Goal: Transaction & Acquisition: Purchase product/service

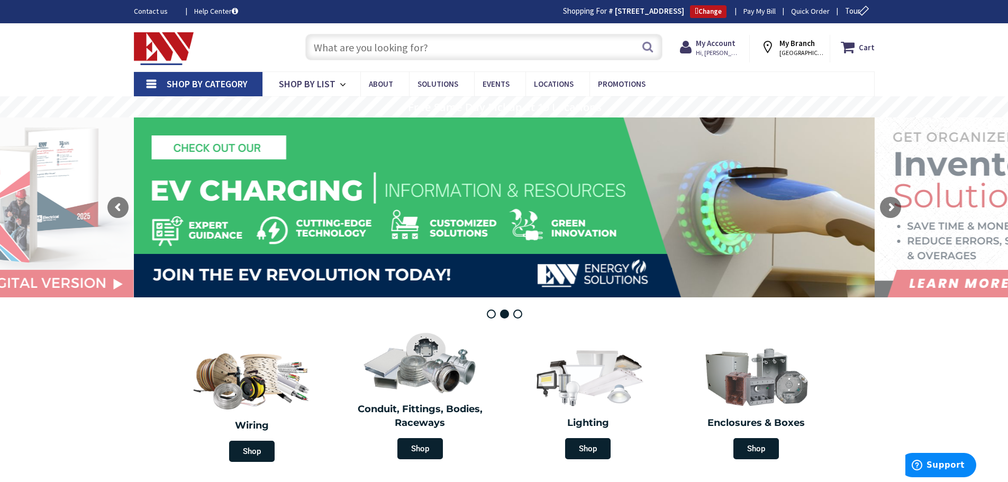
click at [329, 50] on input "text" at bounding box center [483, 47] width 357 height 26
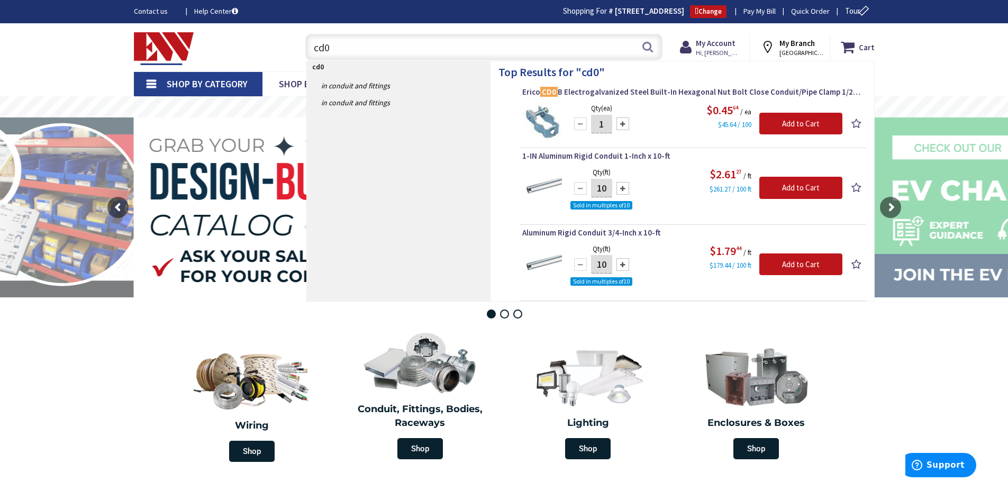
drag, startPoint x: 336, startPoint y: 40, endPoint x: 306, endPoint y: 45, distance: 31.2
click at [306, 45] on input "cd0" at bounding box center [483, 47] width 357 height 26
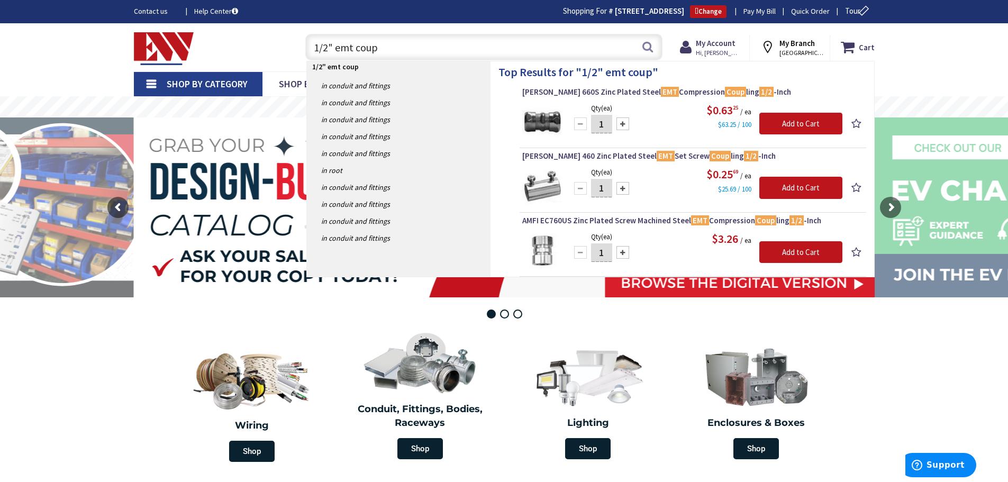
drag, startPoint x: 384, startPoint y: 48, endPoint x: 263, endPoint y: 40, distance: 121.4
click at [263, 39] on div "Toggle Nav 1/2" emt coup 1/2" emt coup Search Cart My Cart Close" at bounding box center [504, 47] width 756 height 35
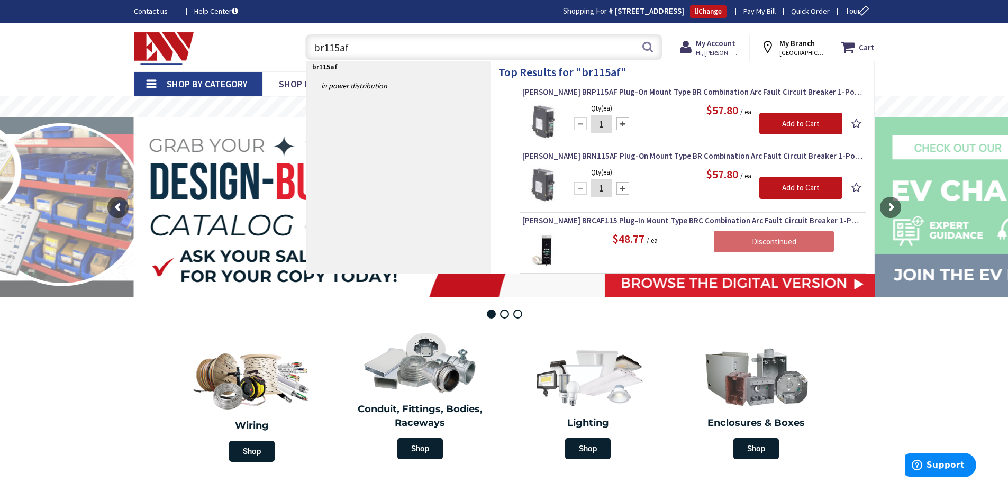
drag, startPoint x: 375, startPoint y: 45, endPoint x: 247, endPoint y: 41, distance: 128.1
click at [247, 41] on div "Toggle Nav br115af br115af Search Cart My Cart Close" at bounding box center [504, 47] width 756 height 35
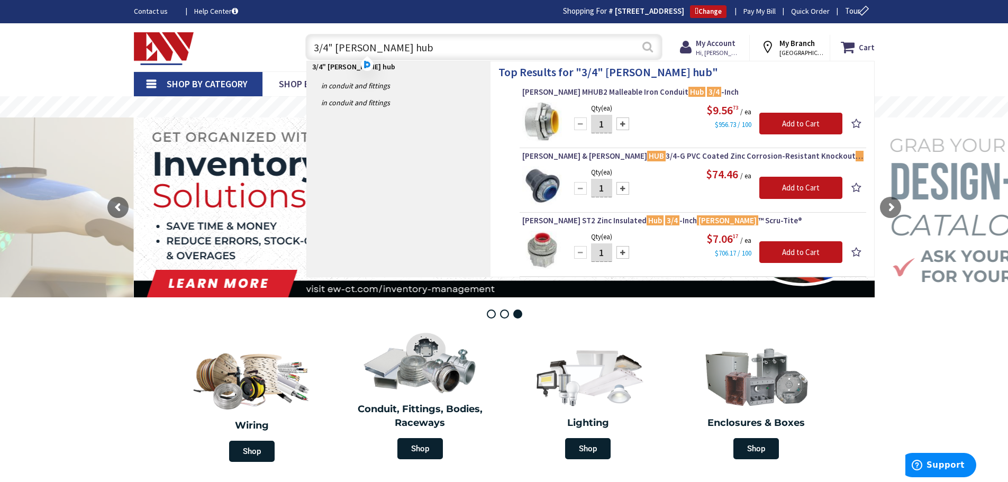
type input "3/4" meyers hub"
click at [648, 42] on button "Search" at bounding box center [648, 47] width 14 height 24
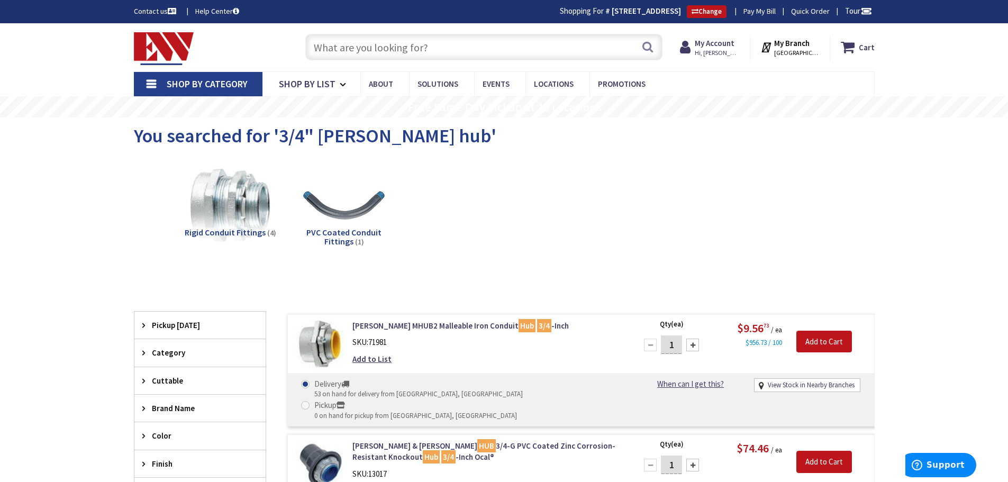
click at [328, 50] on input "text" at bounding box center [483, 47] width 357 height 26
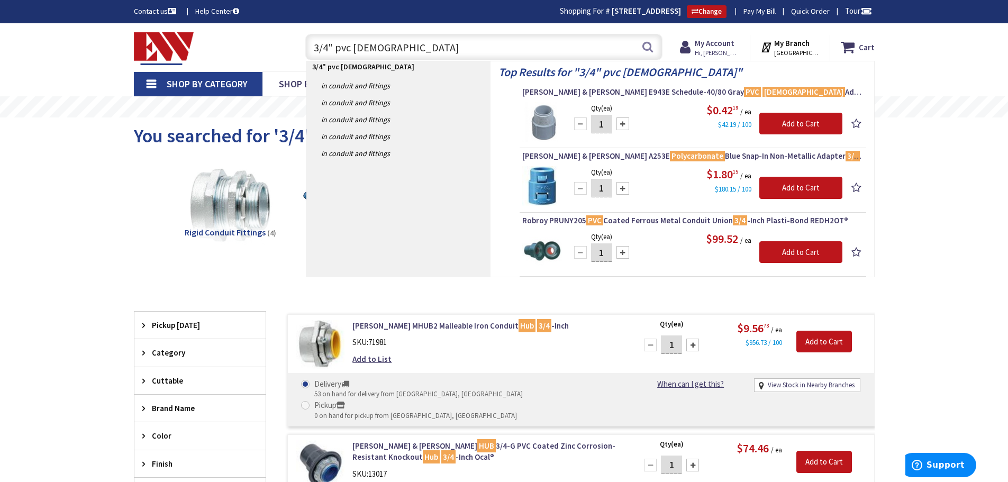
click at [394, 41] on input "3/4" pvc male" at bounding box center [483, 47] width 357 height 26
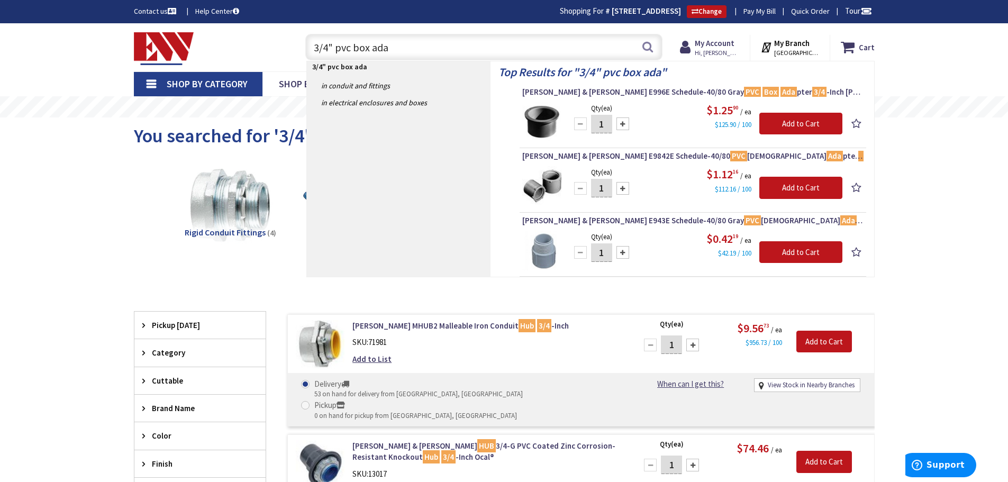
drag, startPoint x: 397, startPoint y: 45, endPoint x: 297, endPoint y: 48, distance: 100.0
click at [297, 48] on div "3/4" pvc box ada 3/4" pvc box ada Search" at bounding box center [481, 47] width 378 height 34
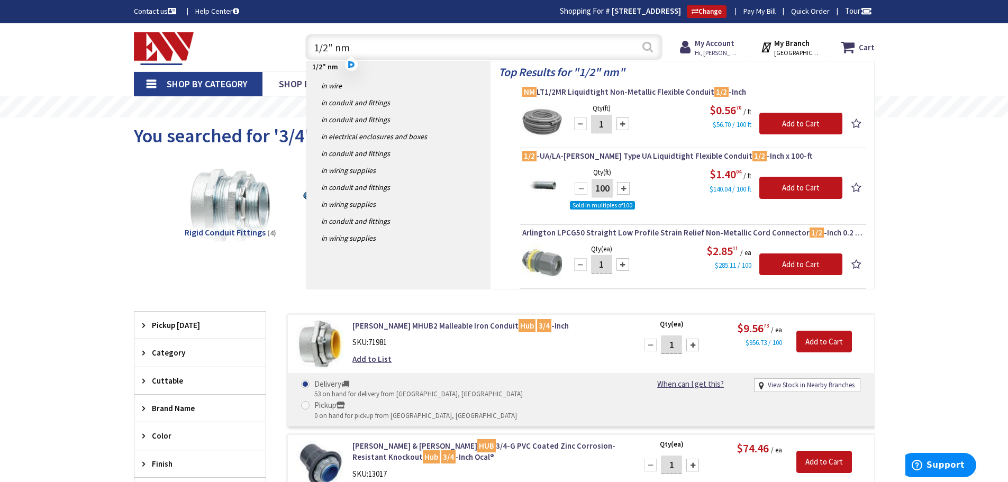
type input "1/2" nm"
click at [648, 46] on button "Search" at bounding box center [648, 47] width 14 height 24
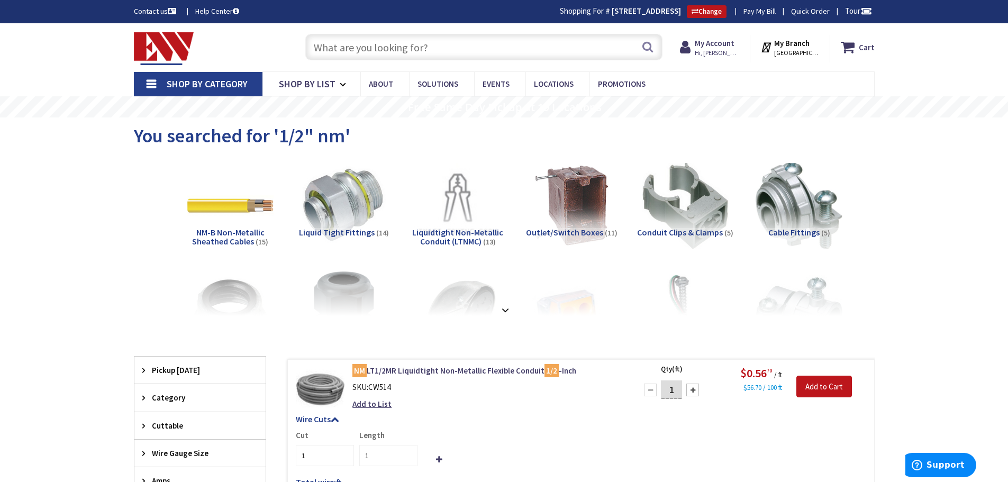
click at [355, 44] on input "text" at bounding box center [483, 47] width 357 height 26
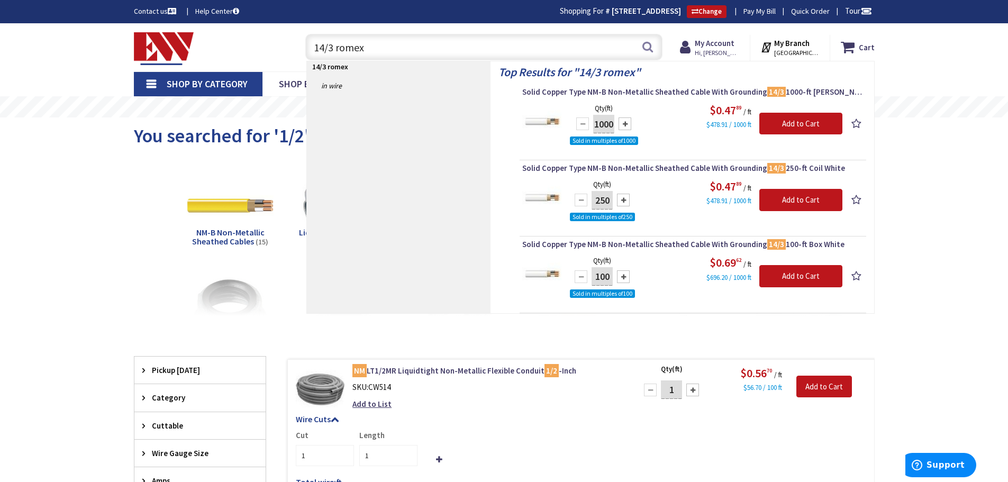
drag, startPoint x: 360, startPoint y: 51, endPoint x: 242, endPoint y: 56, distance: 117.5
click at [242, 56] on div "Toggle Nav 14/3 romex 14/3 romex Search Cart My Cart Close" at bounding box center [504, 47] width 756 height 35
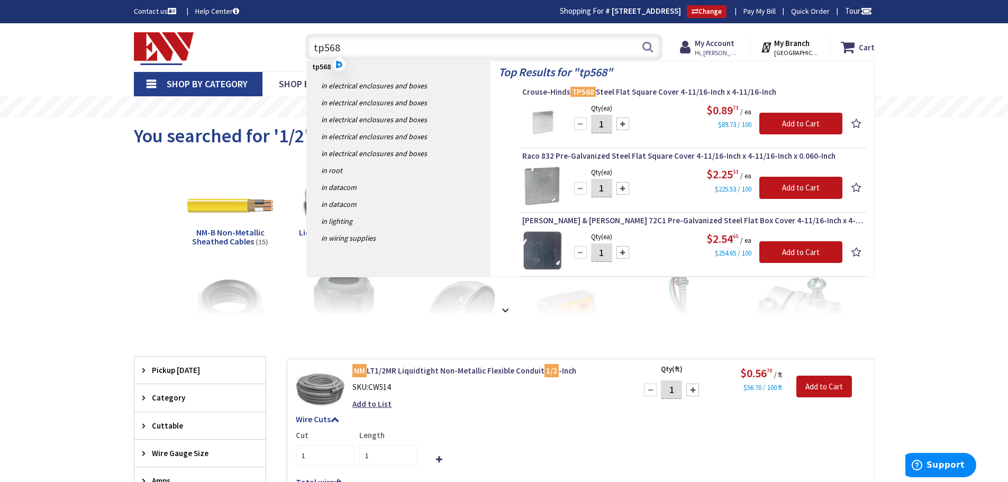
type input "tp568"
